Goal: Information Seeking & Learning: Check status

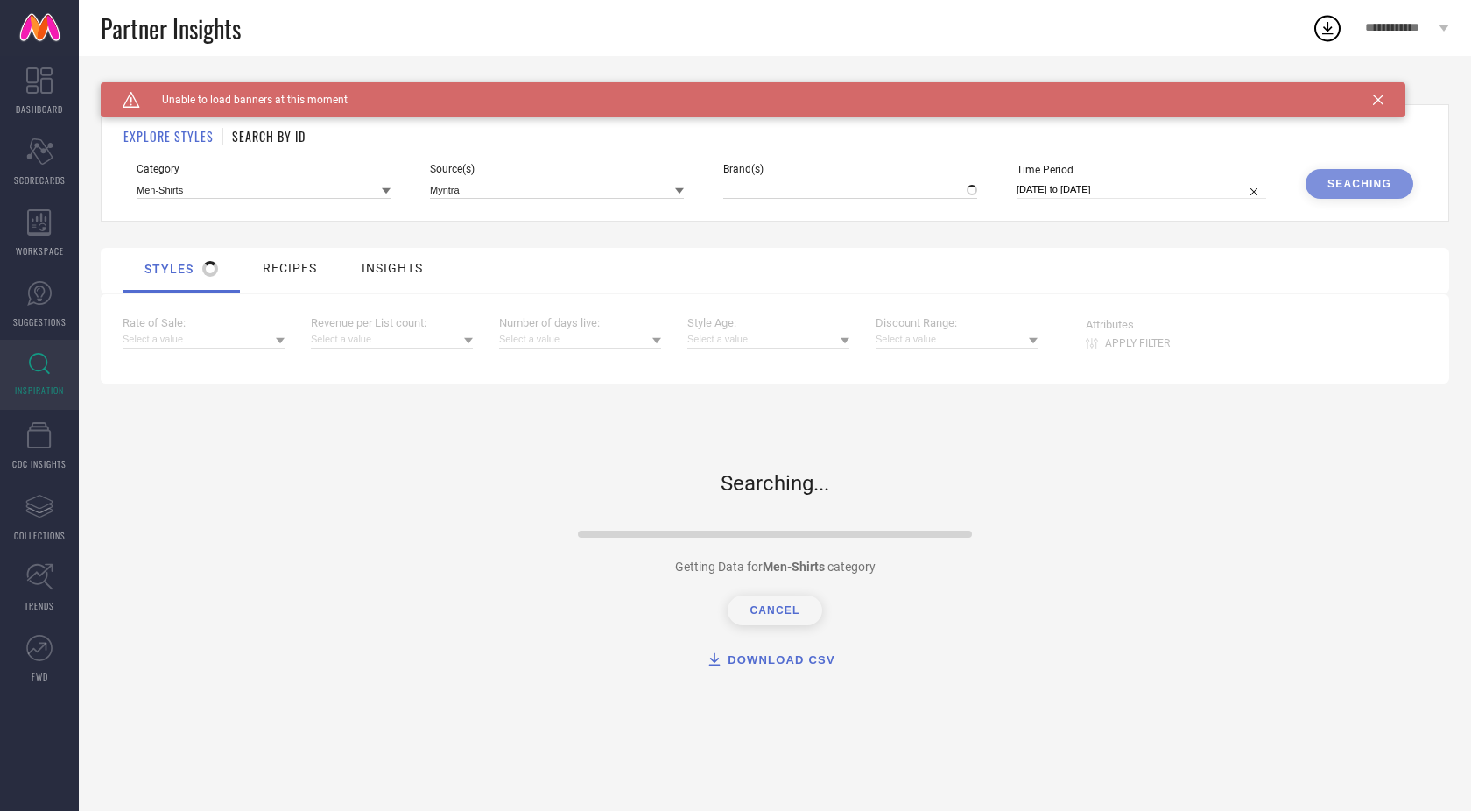
type input "INVICTUS, + 1 more"
click at [279, 134] on h1 "SEARCH BY ID" at bounding box center [269, 136] width 74 height 18
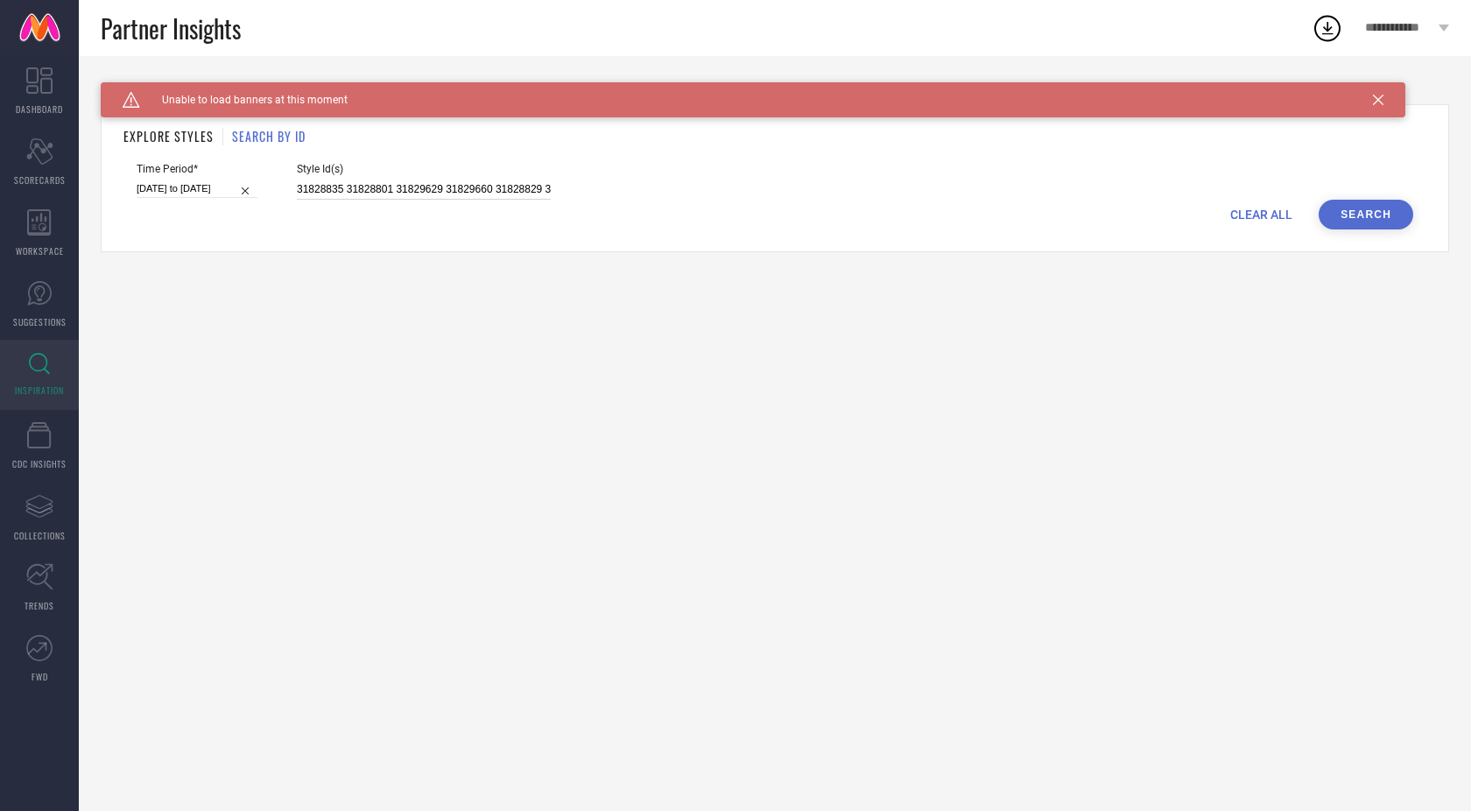
click at [299, 186] on input "31828835 31828801 31829629 31829660 31828829 31829627 31829667 31828841 3182967…" at bounding box center [424, 189] width 254 height 20
paste input "7401245"
type input "37401245"
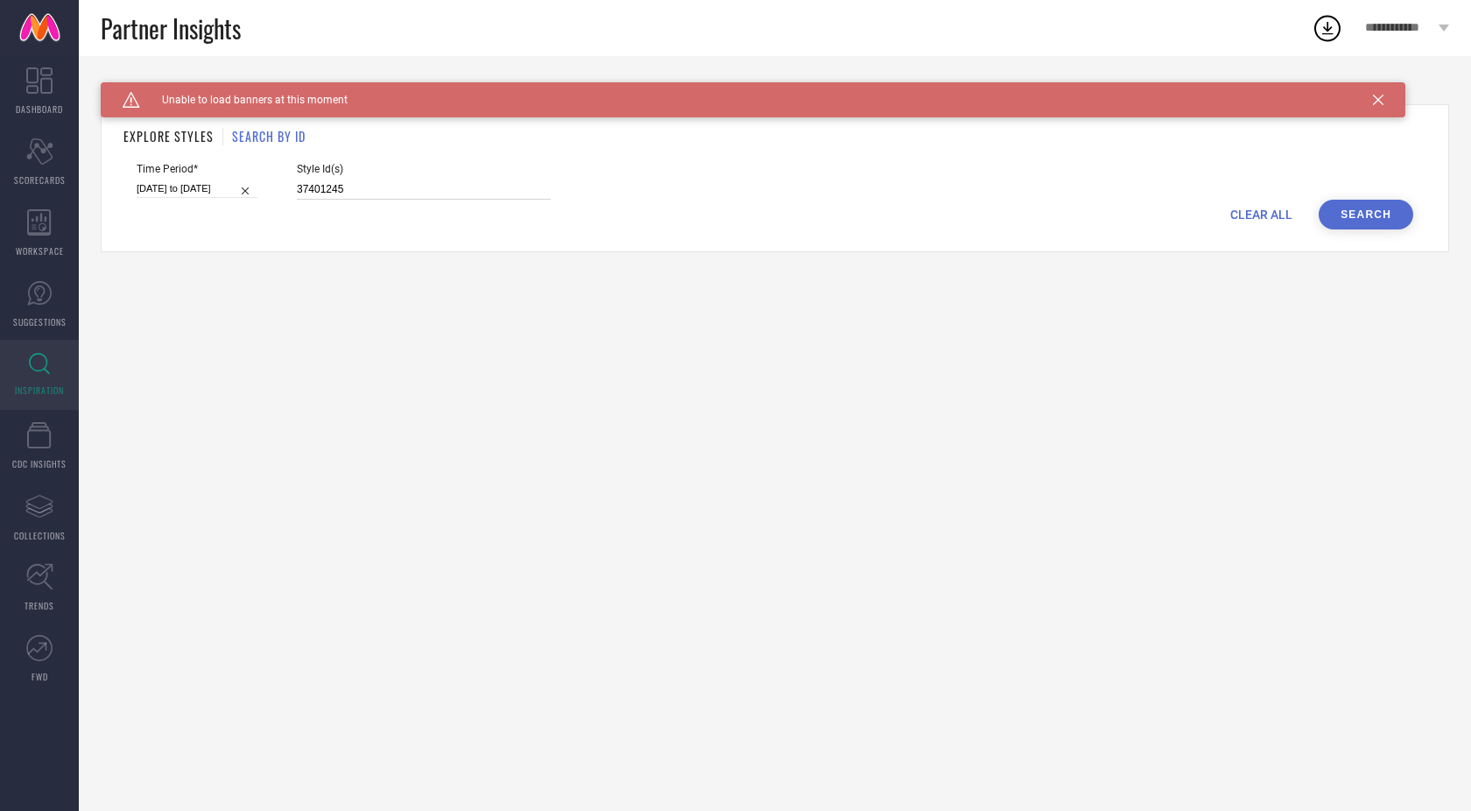
select select "5"
select select "2025"
select select "6"
select select "2025"
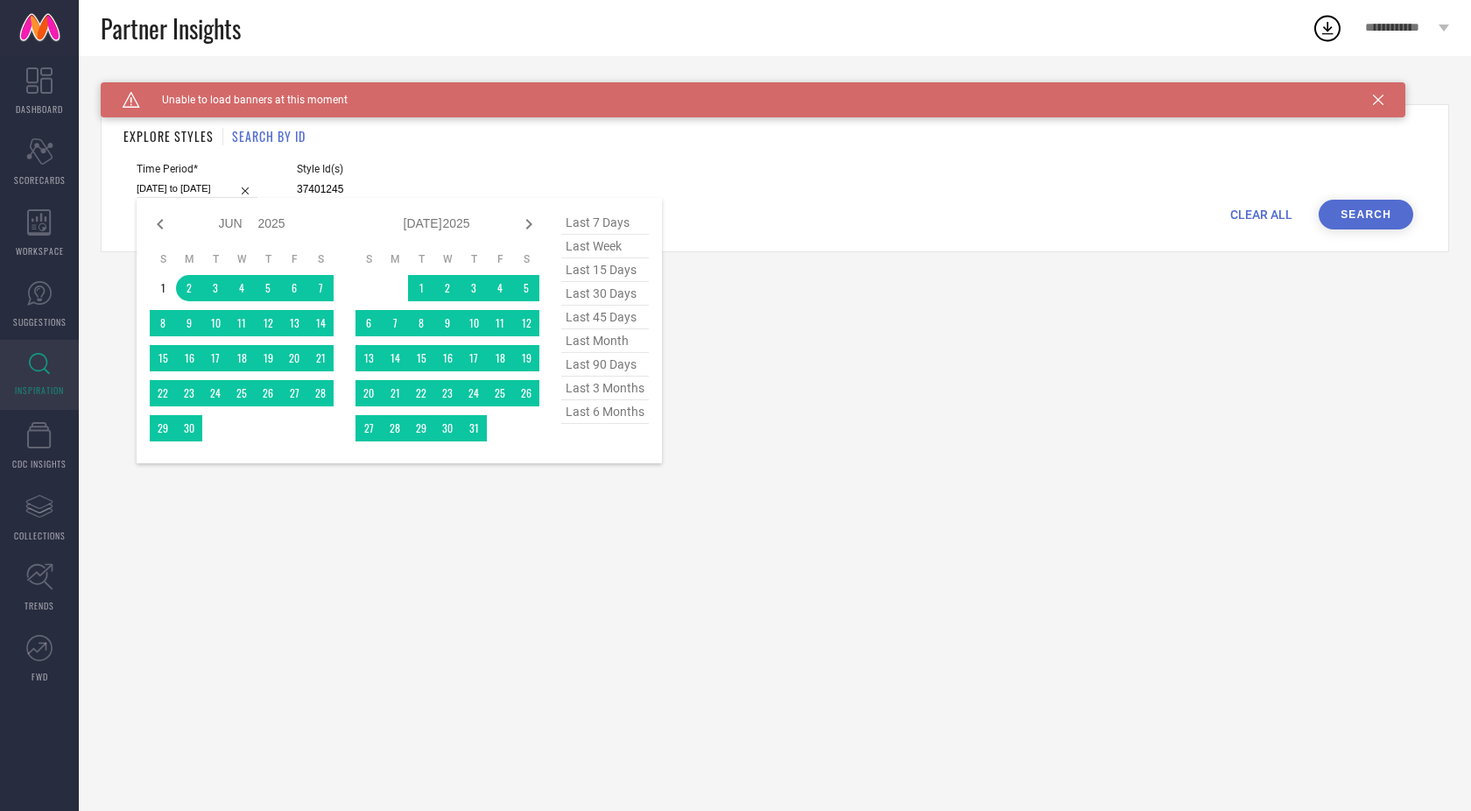
click at [167, 193] on input "[DATE] to [DATE]" at bounding box center [197, 188] width 121 height 18
type input "37401245"
click at [614, 292] on span "last 30 days" at bounding box center [605, 294] width 88 height 24
type input "[DATE] to [DATE]"
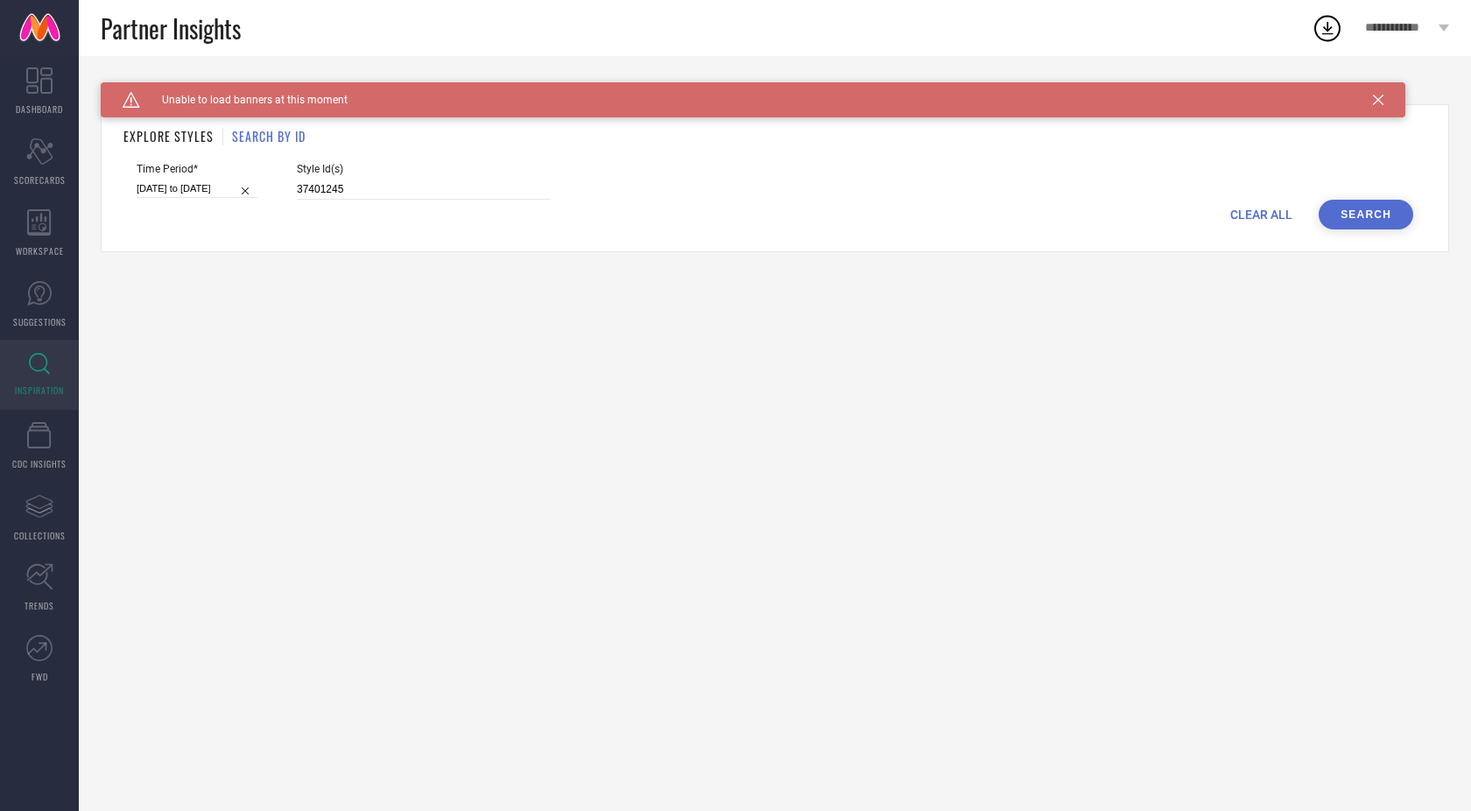
click at [1368, 210] on button "Search" at bounding box center [1365, 215] width 95 height 30
